Goal: Check status: Check status

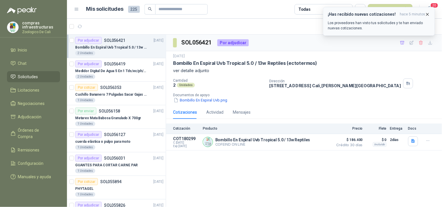
click at [428, 14] on icon "button" at bounding box center [427, 14] width 5 height 5
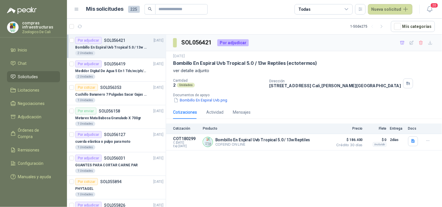
click at [125, 42] on div "Por adjudicar SOL056421 [DATE]" at bounding box center [119, 40] width 88 height 7
click at [118, 93] on p "Cuchillo Bananero 7 Pulgadas Sacar Gajas O Deshoje O Desman" at bounding box center [111, 95] width 72 height 6
click at [118, 122] on div "1 Unidades" at bounding box center [119, 124] width 88 height 5
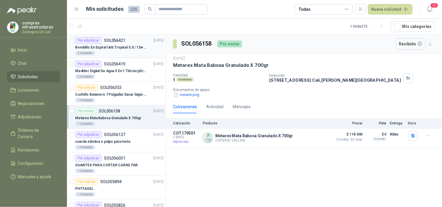
click at [136, 42] on div "Por adjudicar SOL056421 [DATE]" at bounding box center [119, 40] width 88 height 7
